Goal: Information Seeking & Learning: Learn about a topic

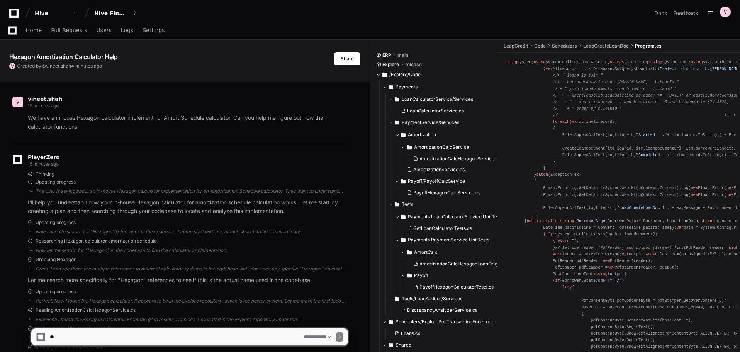
select select "*********"
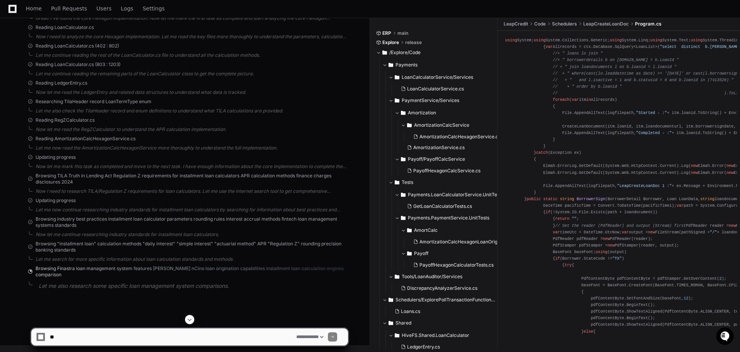
scroll to position [2372, 0]
click at [67, 336] on textarea at bounding box center [171, 336] width 246 height 17
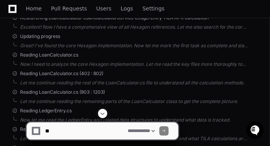
scroll to position [0, 0]
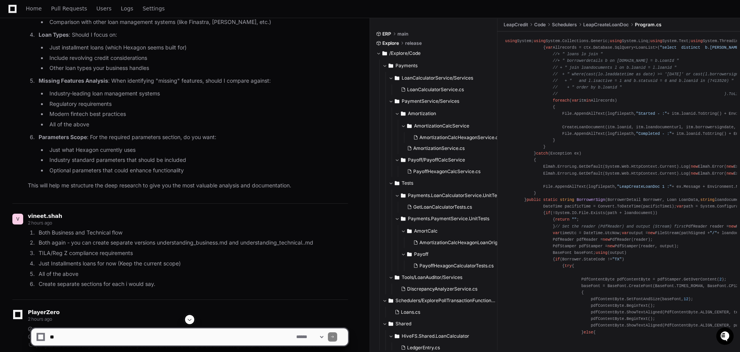
scroll to position [1715, 0]
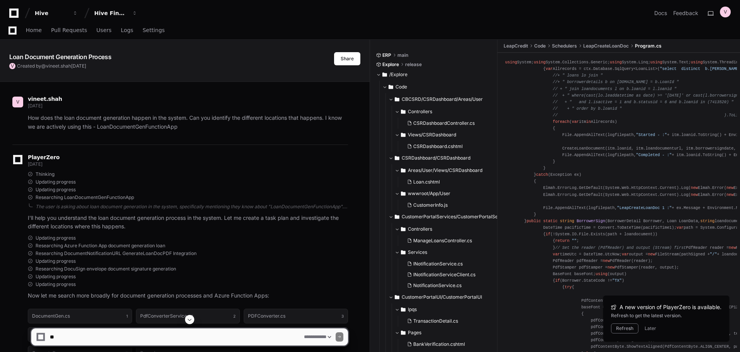
select select "*********"
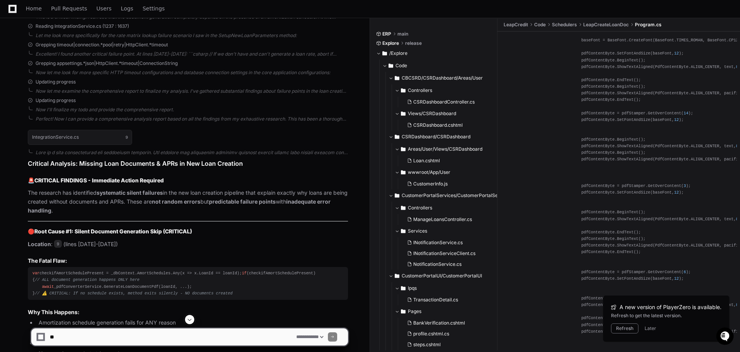
scroll to position [11167, 0]
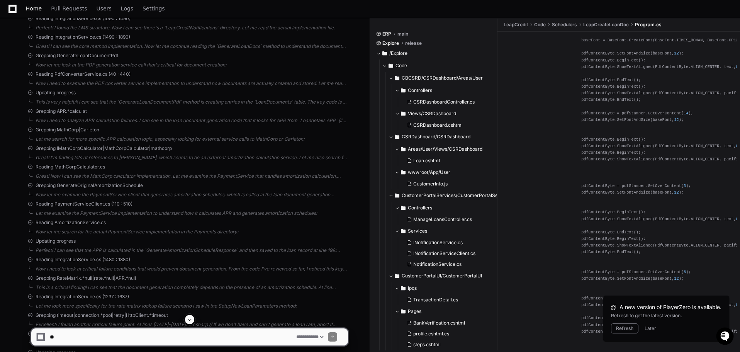
click at [26, 10] on span "Home" at bounding box center [34, 8] width 16 height 5
click at [62, 10] on span "Pull Requests" at bounding box center [69, 8] width 36 height 5
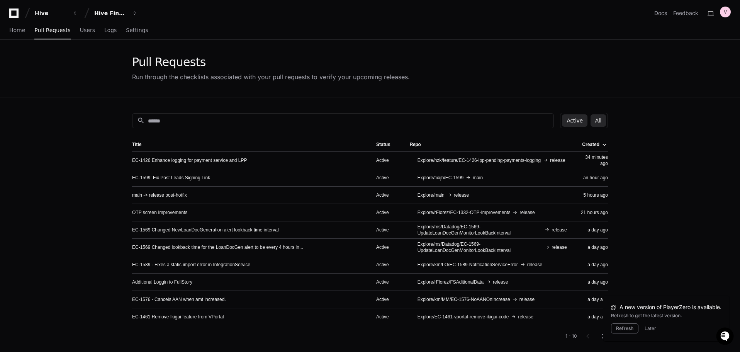
click at [597, 124] on button "All" at bounding box center [598, 120] width 15 height 12
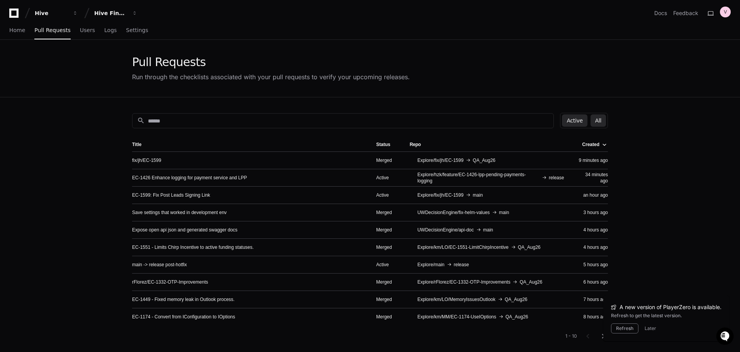
click at [580, 123] on button "Active" at bounding box center [574, 120] width 25 height 12
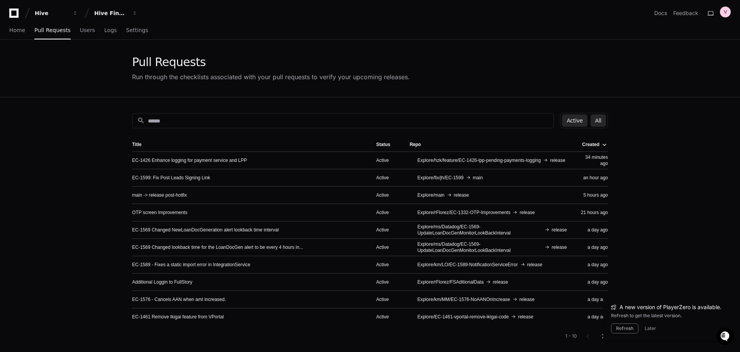
click at [595, 121] on button "All" at bounding box center [598, 120] width 15 height 12
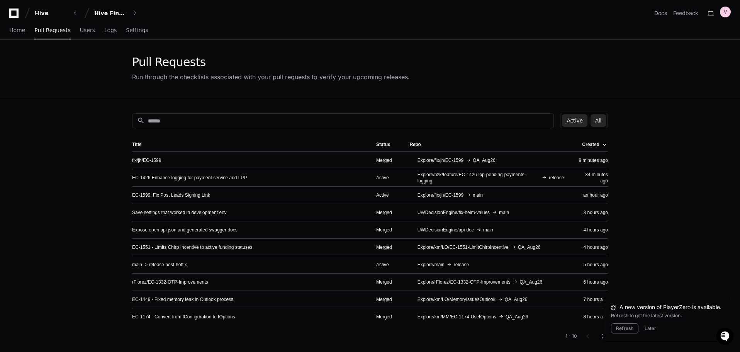
click at [576, 120] on button "Active" at bounding box center [574, 120] width 25 height 12
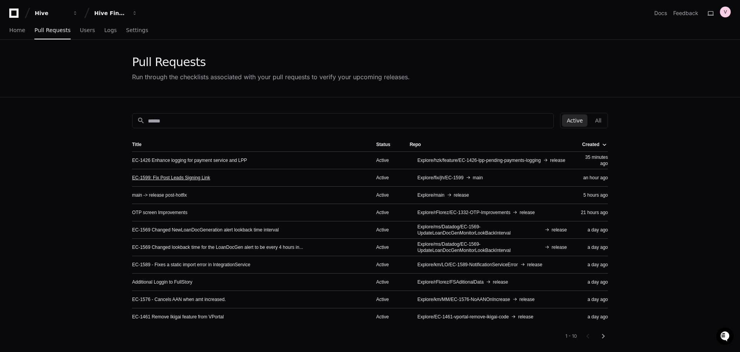
click at [179, 176] on link "EC-1599: Fix Post Leads Signing Link" at bounding box center [171, 178] width 78 height 6
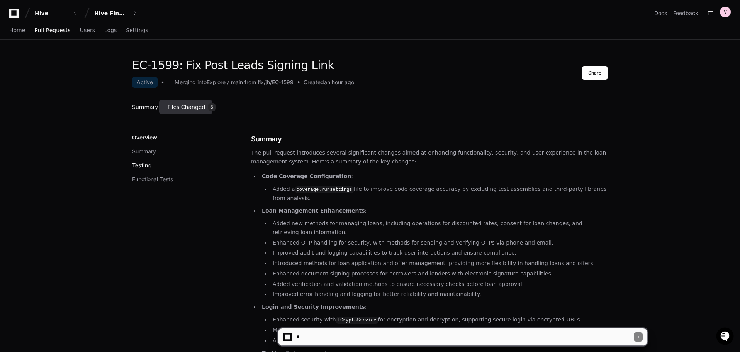
click at [179, 107] on span "Files Changed" at bounding box center [187, 107] width 38 height 5
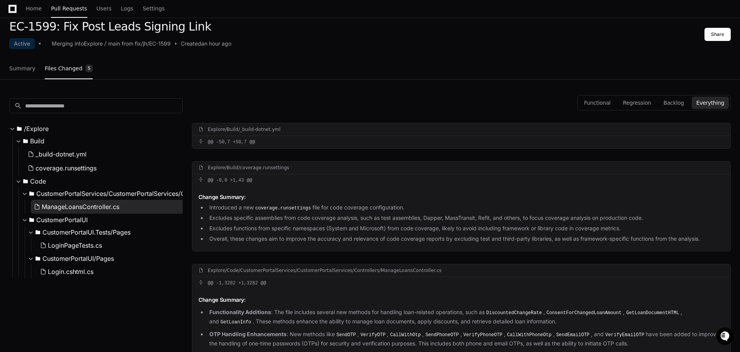
click at [99, 211] on button "ManageLoansController.cs" at bounding box center [111, 207] width 160 height 14
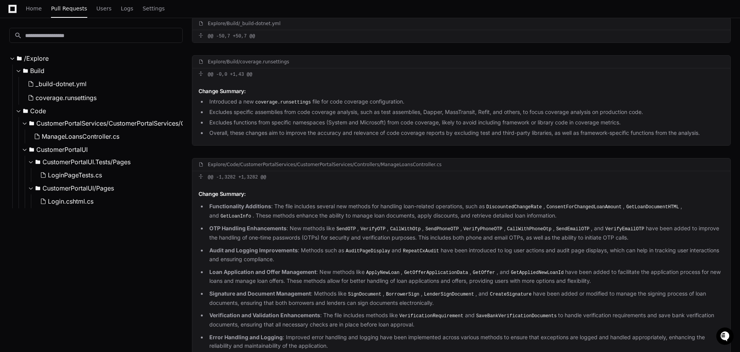
scroll to position [32, 0]
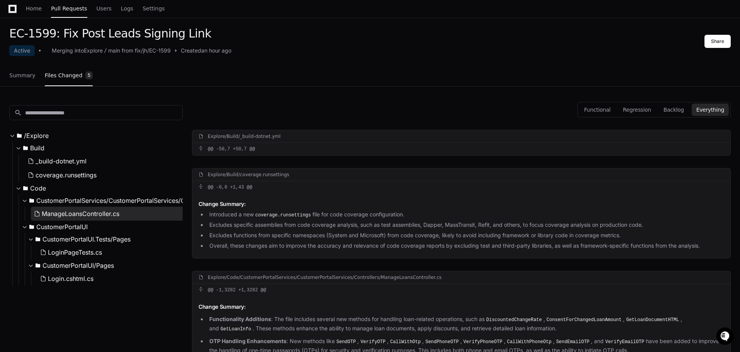
click at [82, 212] on span "ManageLoansController.cs" at bounding box center [81, 213] width 78 height 9
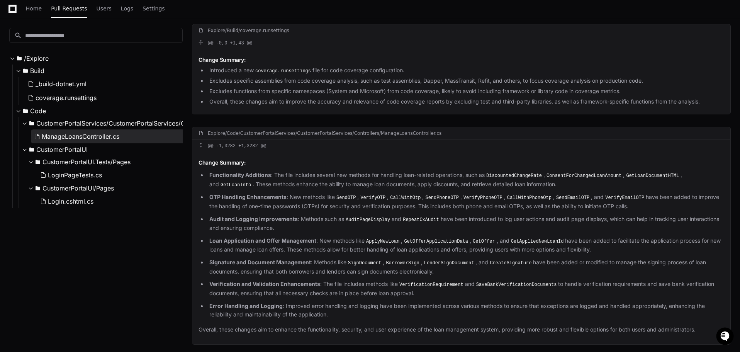
scroll to position [263, 0]
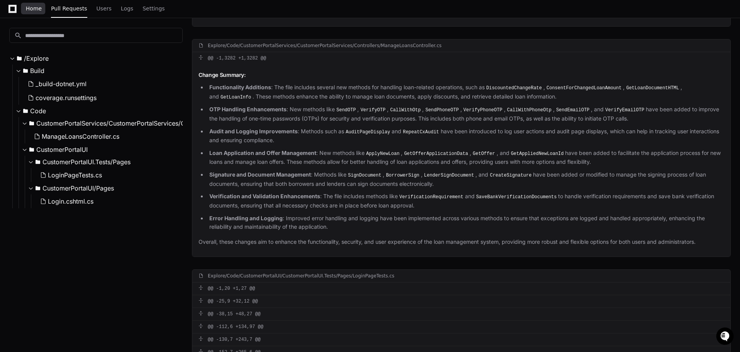
click at [37, 8] on span "Home" at bounding box center [34, 8] width 16 height 5
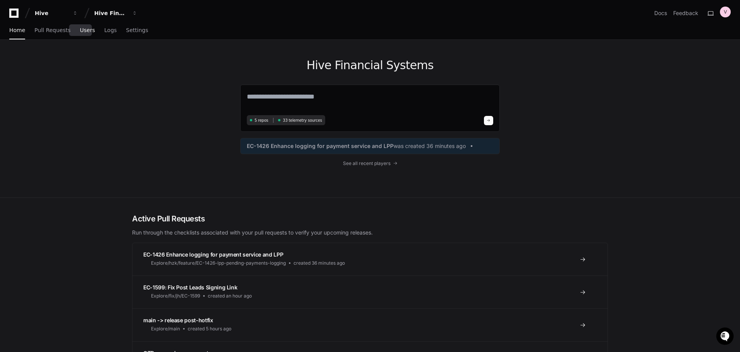
click at [83, 31] on span "Users" at bounding box center [87, 30] width 15 height 5
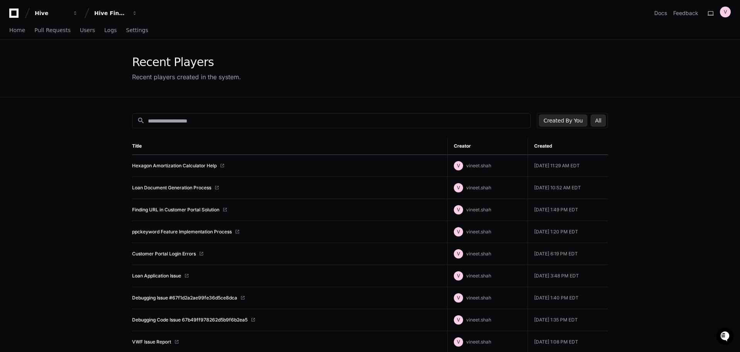
click at [596, 121] on button "All" at bounding box center [598, 120] width 15 height 12
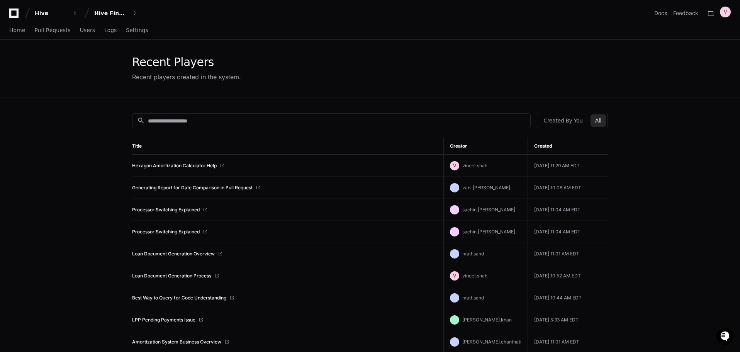
click at [178, 165] on link "Hexagon Amortization Calculator Help" at bounding box center [174, 166] width 85 height 6
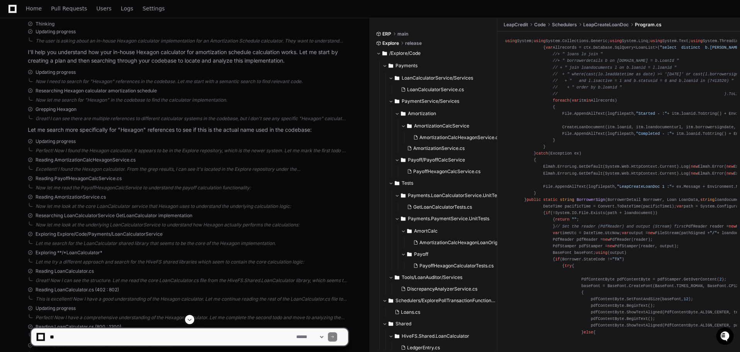
scroll to position [155, 0]
click at [185, 318] on div at bounding box center [190, 319] width 318 height 9
click at [186, 318] on button at bounding box center [189, 319] width 9 height 9
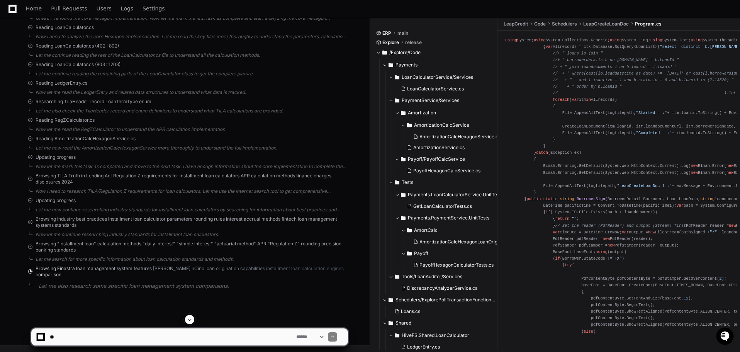
scroll to position [2063, 0]
